Goal: Task Accomplishment & Management: Manage account settings

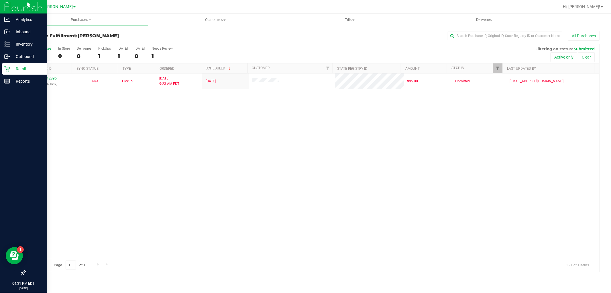
click at [20, 69] on p "Retail" at bounding box center [27, 68] width 34 height 7
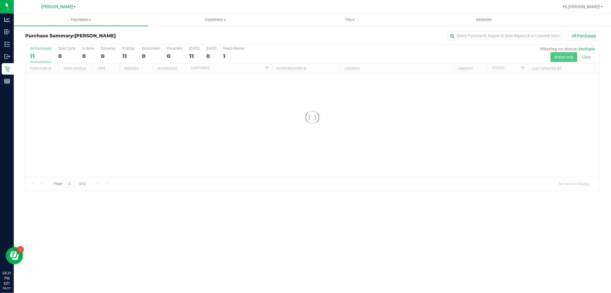
click at [124, 53] on div at bounding box center [313, 117] width 574 height 146
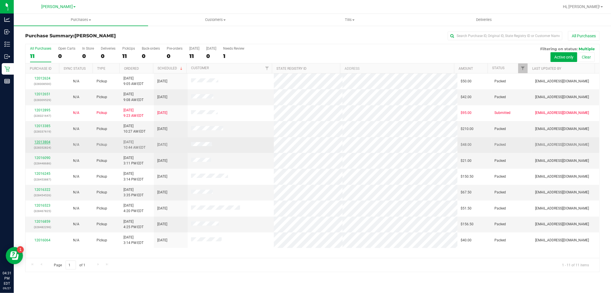
click at [43, 142] on link "12013804" at bounding box center [42, 142] width 16 height 4
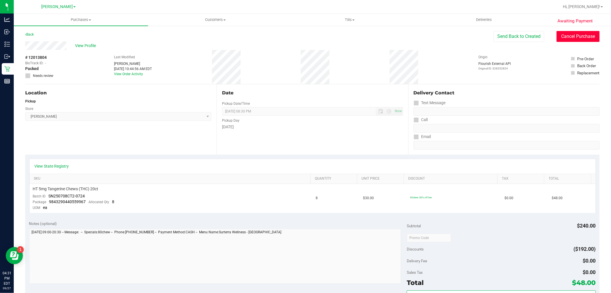
click at [575, 36] on button "Cancel Purchase" at bounding box center [578, 36] width 43 height 11
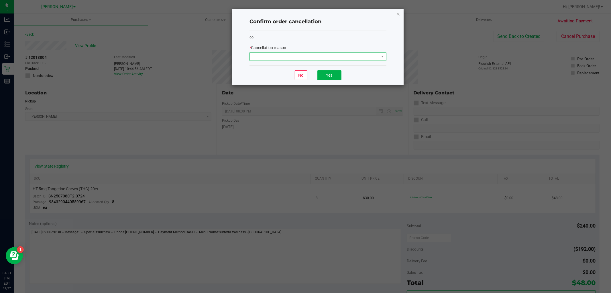
click at [332, 56] on span at bounding box center [314, 56] width 129 height 8
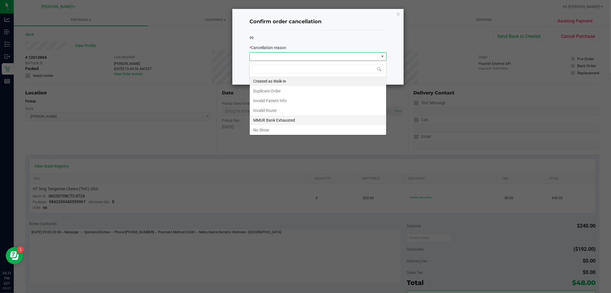
scroll to position [31, 0]
click at [282, 108] on li "Other" at bounding box center [318, 109] width 136 height 10
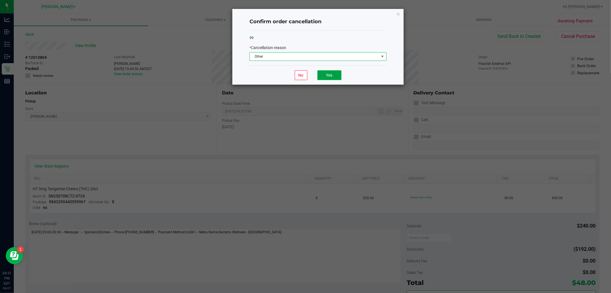
click at [329, 78] on button "Yes" at bounding box center [330, 75] width 24 height 10
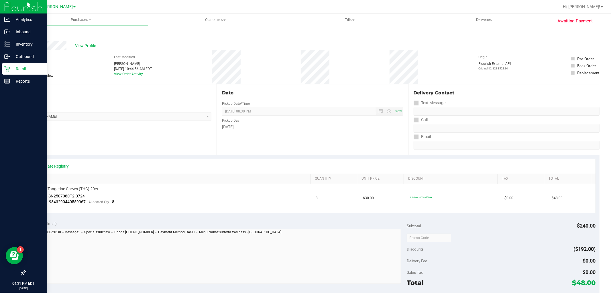
click at [9, 70] on icon at bounding box center [6, 68] width 5 height 5
